Goal: Navigation & Orientation: Find specific page/section

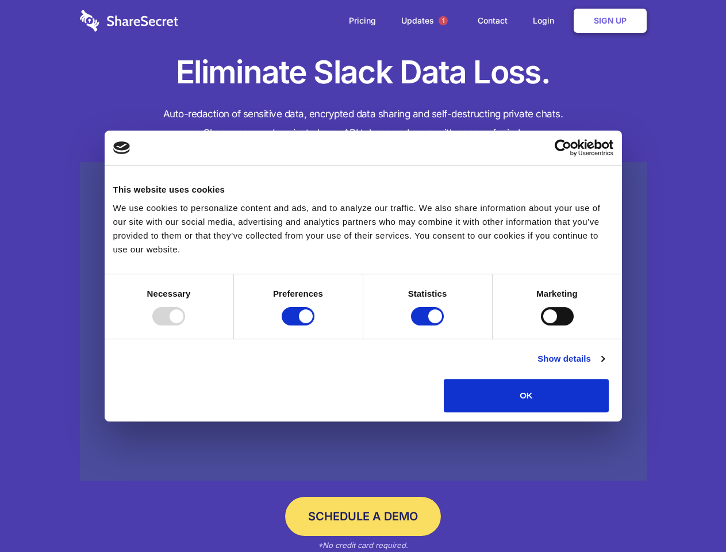
click at [185, 326] on div at bounding box center [168, 316] width 33 height 18
click at [315, 326] on input "Preferences" at bounding box center [298, 316] width 33 height 18
checkbox input "false"
click at [429, 326] on input "Statistics" at bounding box center [427, 316] width 33 height 18
checkbox input "false"
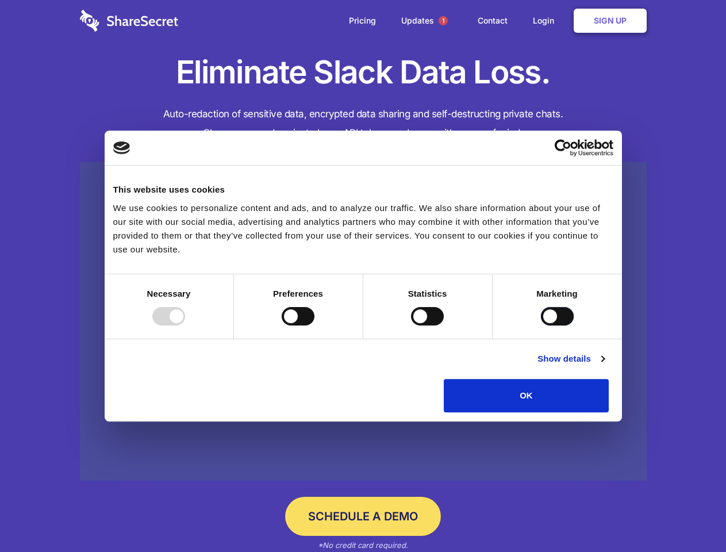
click at [541, 326] on input "Marketing" at bounding box center [557, 316] width 33 height 18
checkbox input "true"
click at [604, 366] on link "Show details" at bounding box center [571, 359] width 67 height 14
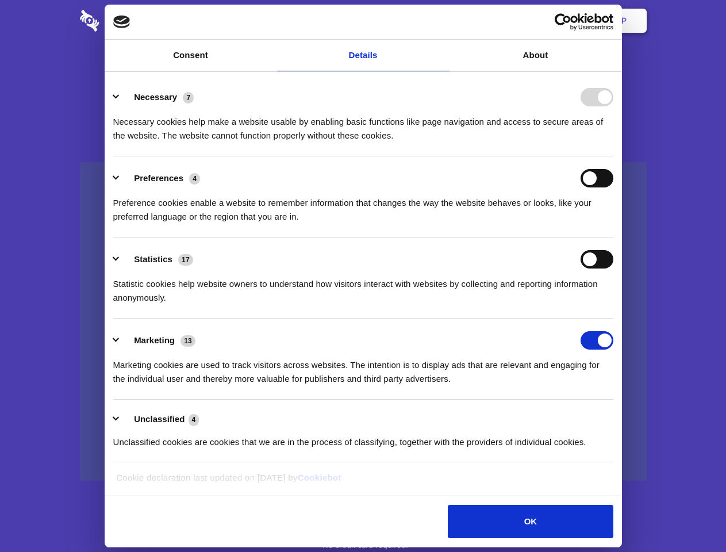
click at [614, 224] on div "Preferences 4 Preference cookies enable a website to remember information that …" at bounding box center [363, 196] width 500 height 55
click at [443, 21] on span "1" at bounding box center [443, 20] width 9 height 9
